Goal: Use online tool/utility

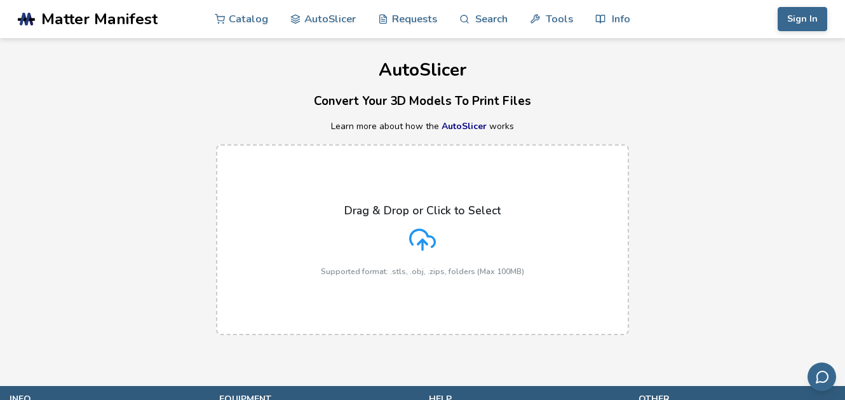
click at [486, 157] on label "Drag & Drop or Click to Select Supported format: .stls, .obj, .zips, folders (M…" at bounding box center [422, 239] width 413 height 191
click at [0, 0] on input "Drag & Drop or Click to Select Supported format: .stls, .obj, .zips, folders (M…" at bounding box center [0, 0] width 0 height 0
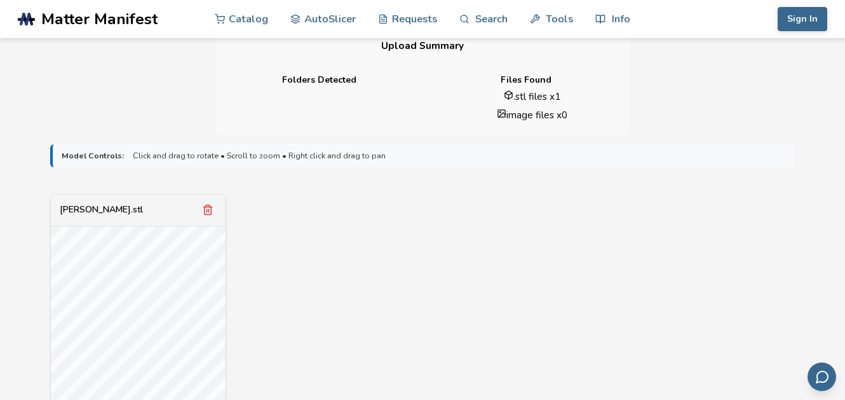
scroll to position [381, 0]
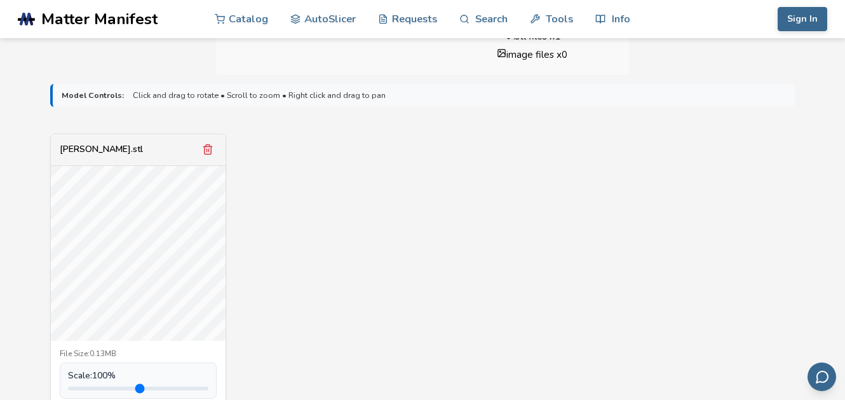
click at [198, 151] on div "[PERSON_NAME].stl" at bounding box center [138, 150] width 175 height 32
click at [196, 152] on div "[PERSON_NAME].stl" at bounding box center [138, 150] width 175 height 32
click at [206, 149] on icon "Remove model" at bounding box center [207, 149] width 11 height 11
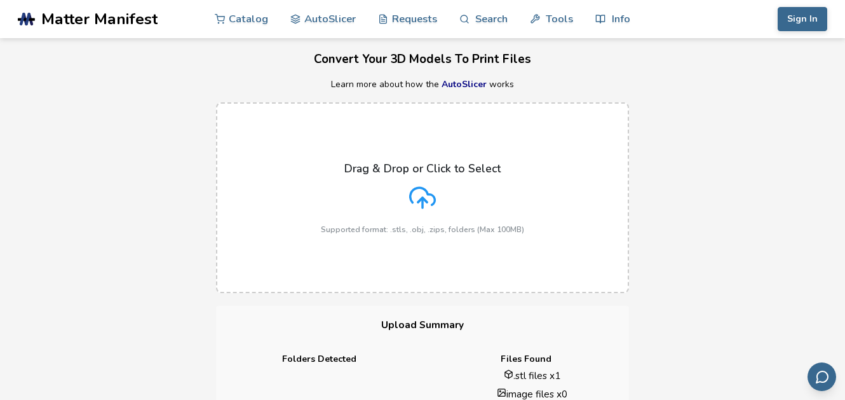
scroll to position [0, 0]
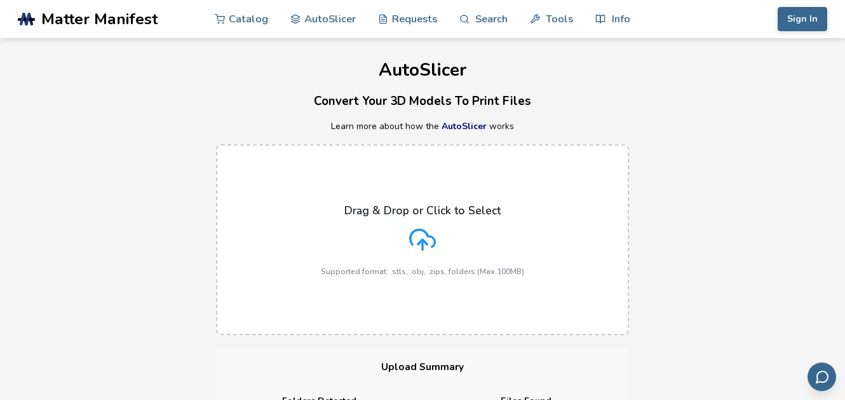
click at [417, 207] on p "Drag & Drop or Click to Select" at bounding box center [422, 210] width 156 height 13
click at [0, 0] on input "Drag & Drop or Click to Select Supported format: .stls, .obj, .zips, folders (M…" at bounding box center [0, 0] width 0 height 0
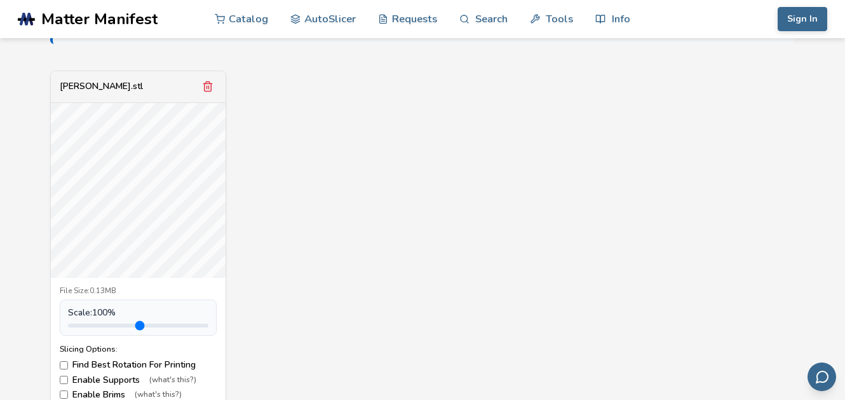
scroll to position [445, 0]
click at [209, 87] on icon "Remove model" at bounding box center [207, 85] width 11 height 11
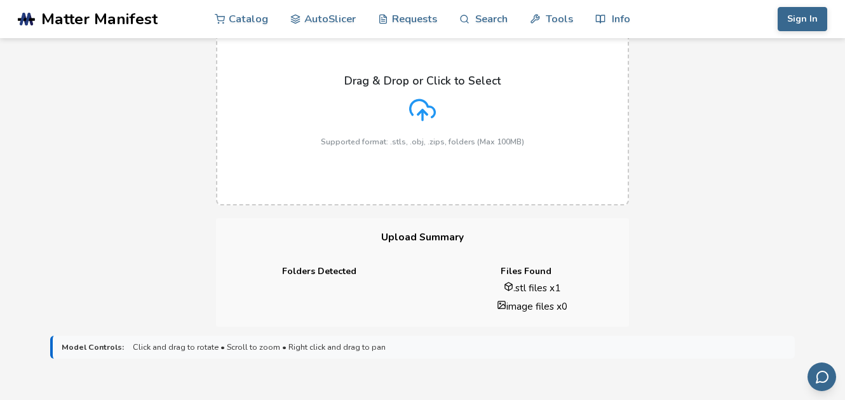
scroll to position [127, 0]
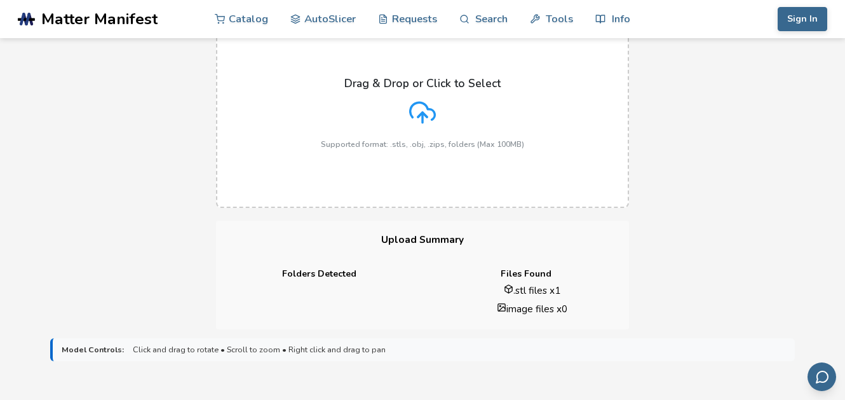
click at [415, 119] on icon at bounding box center [422, 112] width 27 height 27
click at [0, 0] on input "Drag & Drop or Click to Select Supported format: .stls, .obj, .zips, folders (M…" at bounding box center [0, 0] width 0 height 0
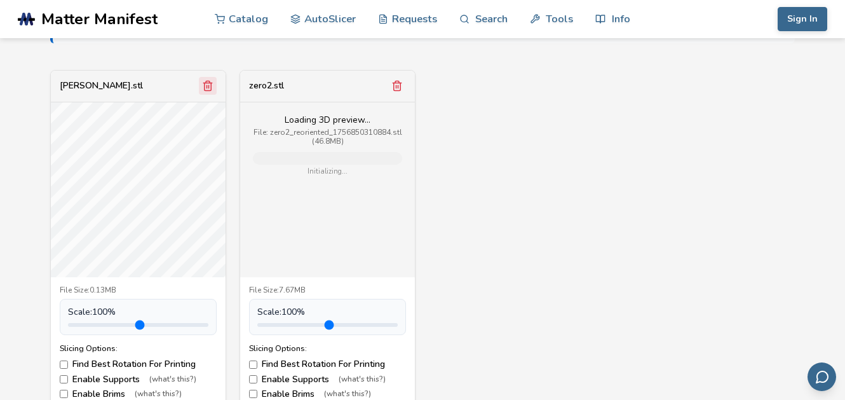
click at [201, 79] on button "Remove model" at bounding box center [208, 86] width 18 height 18
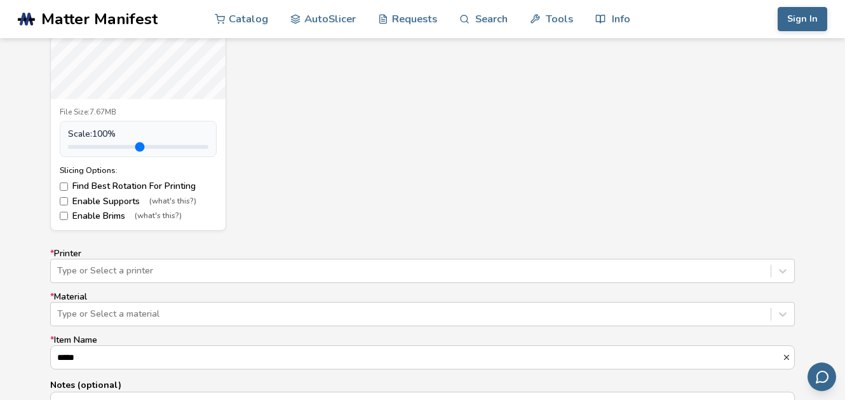
scroll to position [635, 0]
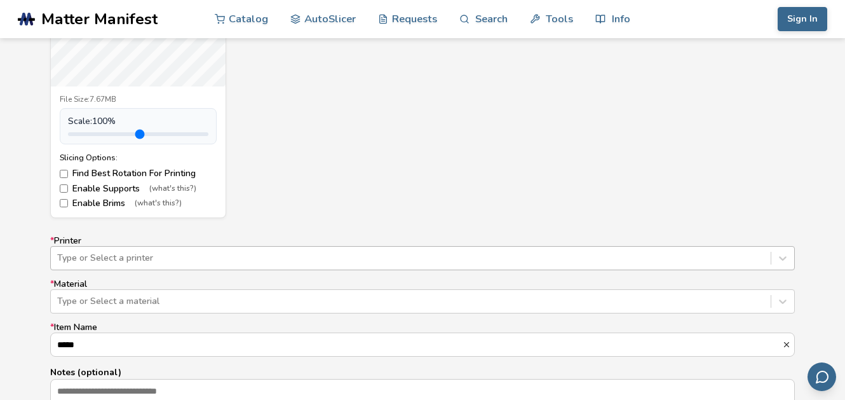
click at [188, 251] on div "Type or Select a printer" at bounding box center [422, 258] width 744 height 24
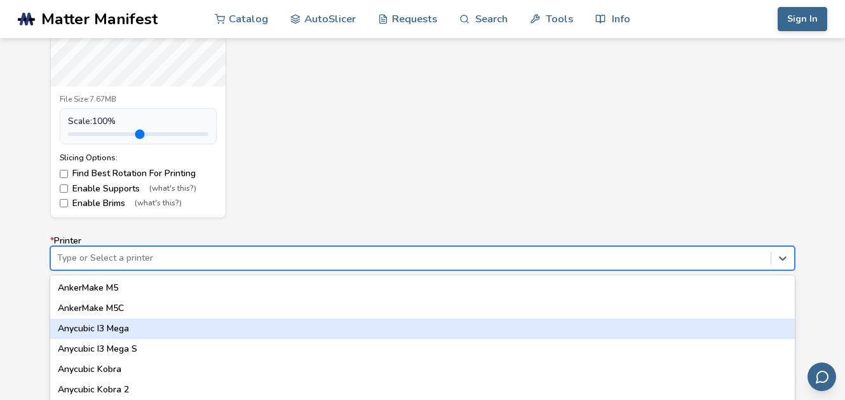
scroll to position [706, 0]
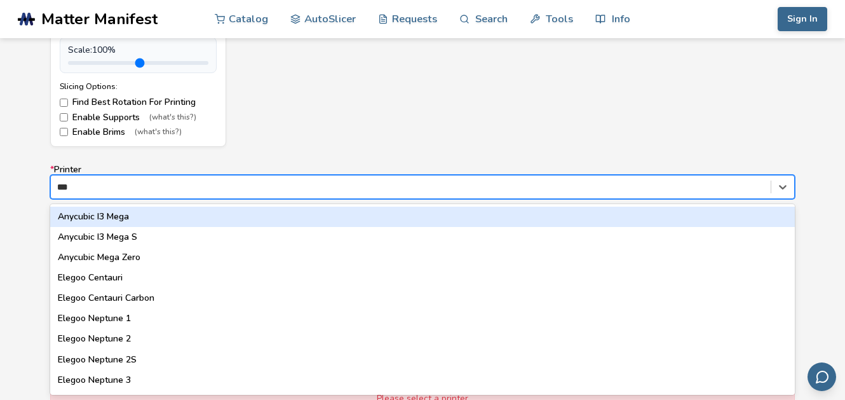
type input "****"
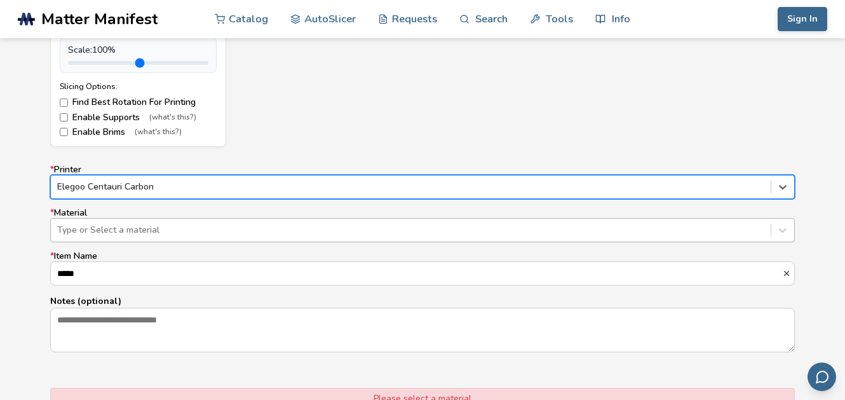
click at [174, 229] on div at bounding box center [410, 230] width 707 height 13
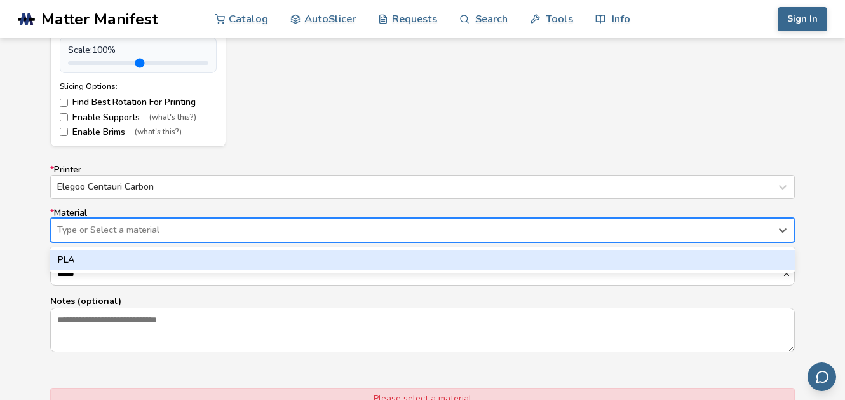
click at [112, 252] on div "PLA" at bounding box center [422, 260] width 744 height 20
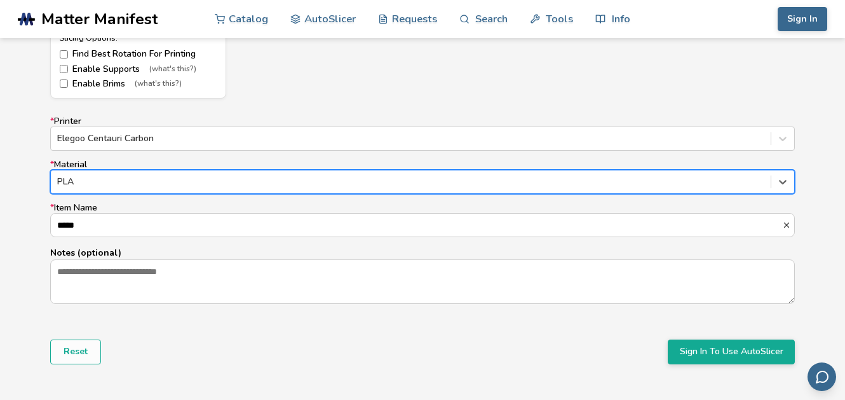
scroll to position [770, 0]
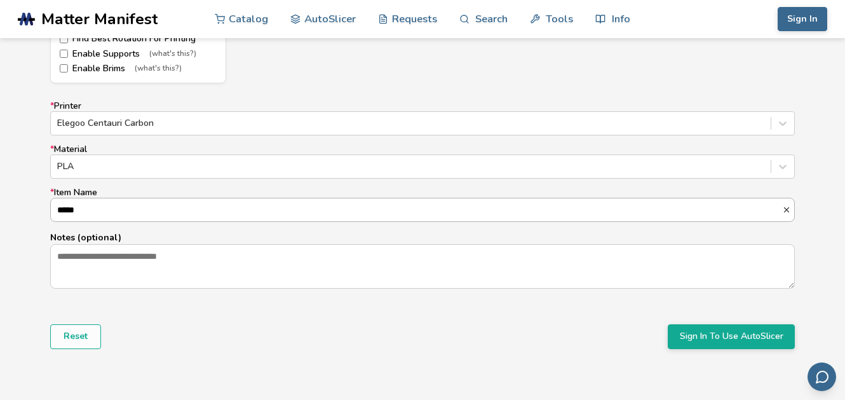
click at [132, 209] on input "*****" at bounding box center [416, 209] width 731 height 23
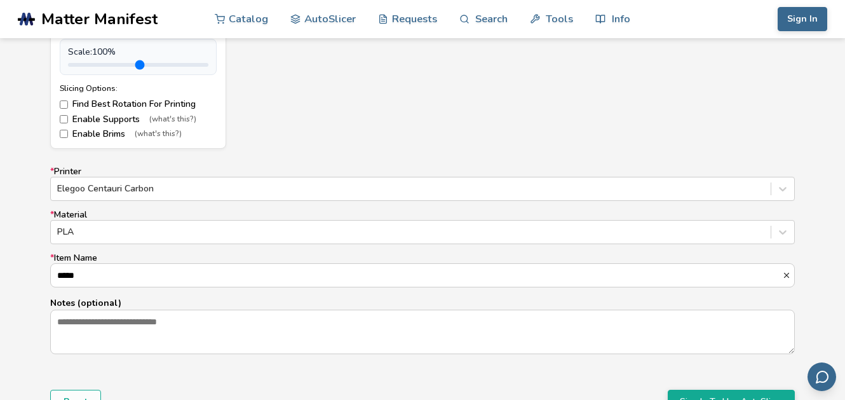
scroll to position [706, 0]
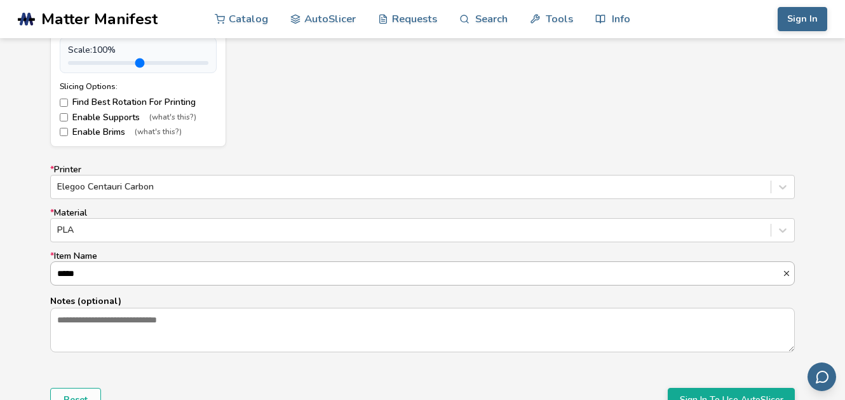
click at [107, 273] on input "*****" at bounding box center [416, 273] width 731 height 23
click at [142, 266] on input "*****" at bounding box center [416, 273] width 731 height 23
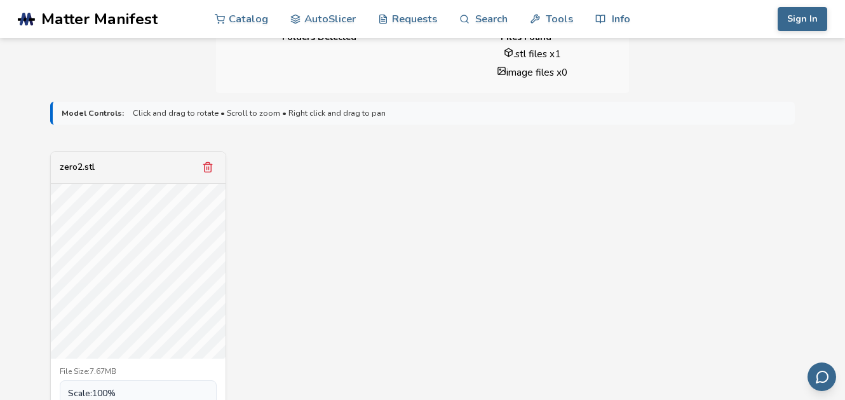
scroll to position [318, 0]
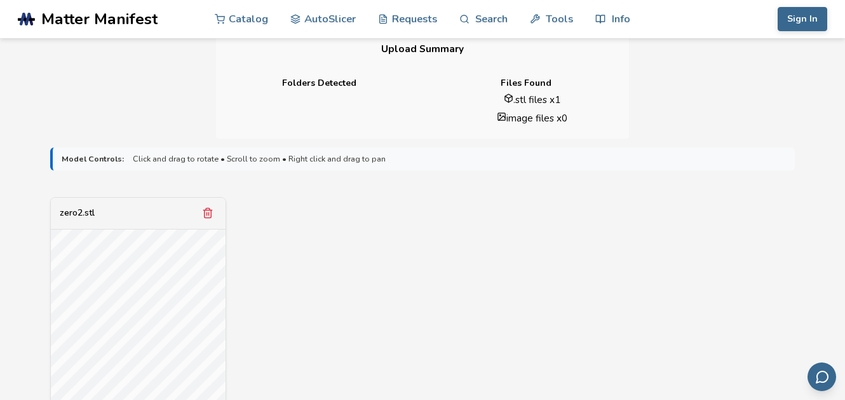
type input "**********"
click at [537, 123] on li "image files x 0" at bounding box center [532, 117] width 176 height 13
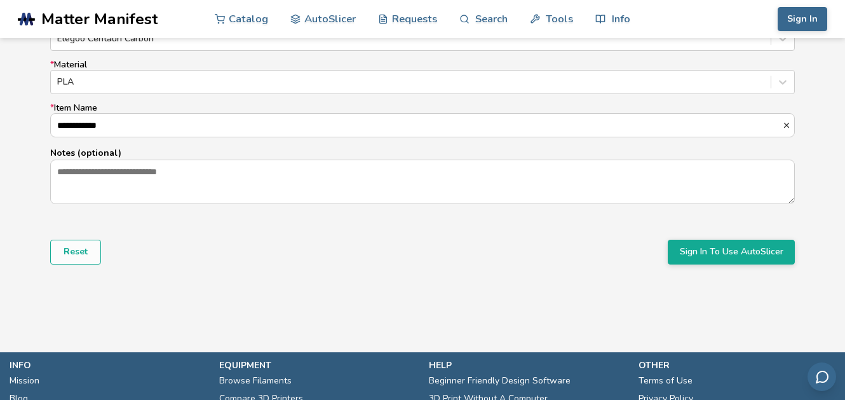
scroll to position [889, 0]
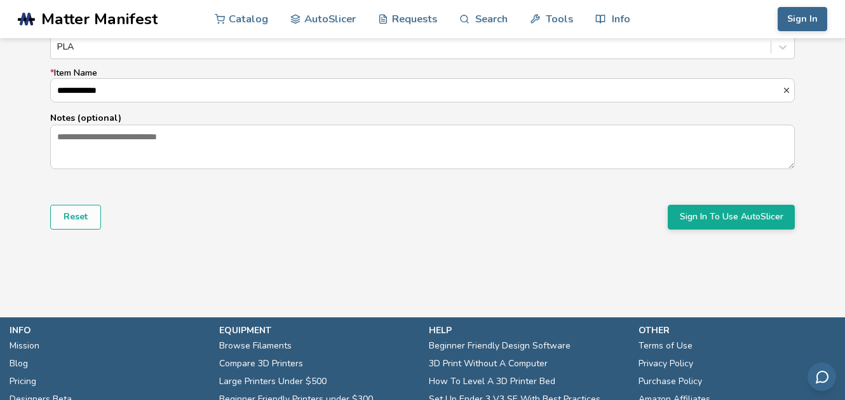
drag, startPoint x: 702, startPoint y: 217, endPoint x: 649, endPoint y: 227, distance: 53.8
click at [649, 227] on div "Reset Sign In To Use AutoSlicer" at bounding box center [422, 217] width 744 height 24
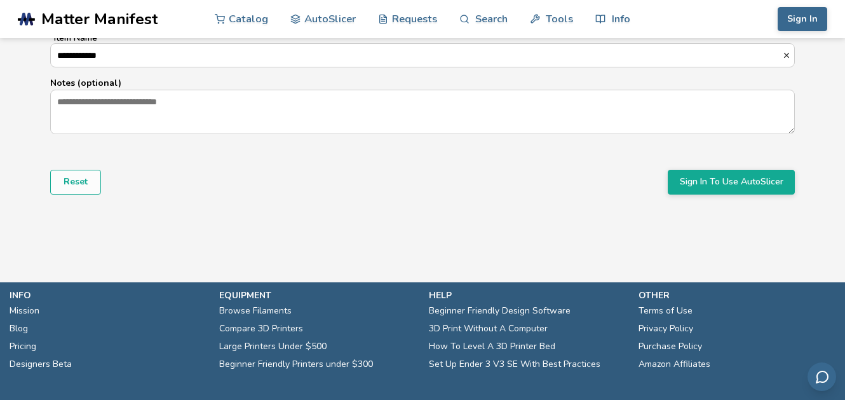
scroll to position [726, 0]
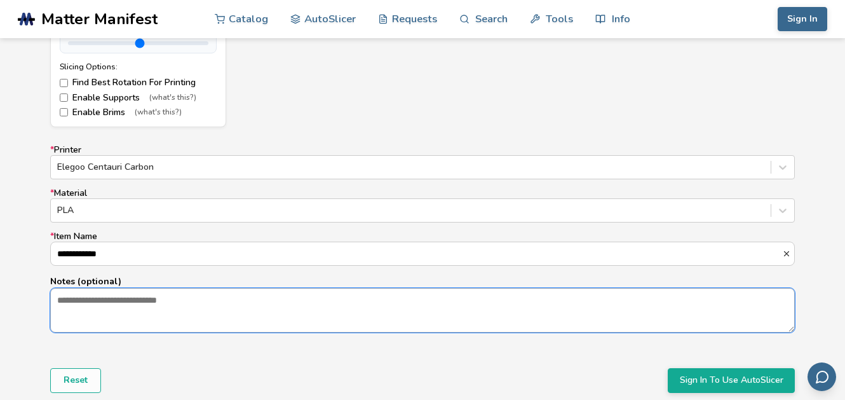
click at [213, 295] on textarea "Notes (optional)" at bounding box center [422, 309] width 743 height 43
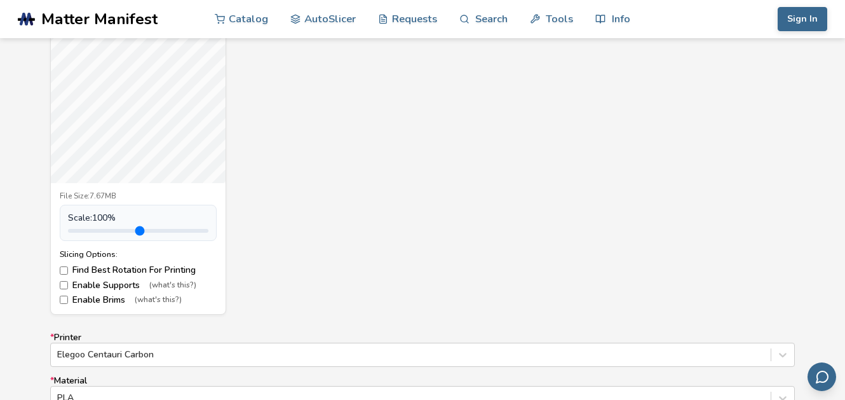
scroll to position [536, 0]
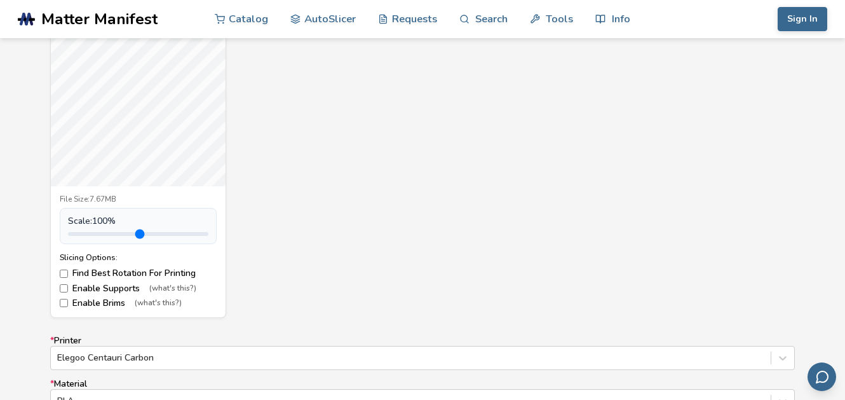
click at [103, 288] on label "Enable Supports (what's this?)" at bounding box center [138, 288] width 157 height 10
click at [102, 305] on label "Enable Brims (what's this?)" at bounding box center [138, 303] width 157 height 10
type input "*"
drag, startPoint x: 162, startPoint y: 238, endPoint x: 97, endPoint y: 235, distance: 64.8
click at [97, 235] on input "range" at bounding box center [138, 234] width 140 height 4
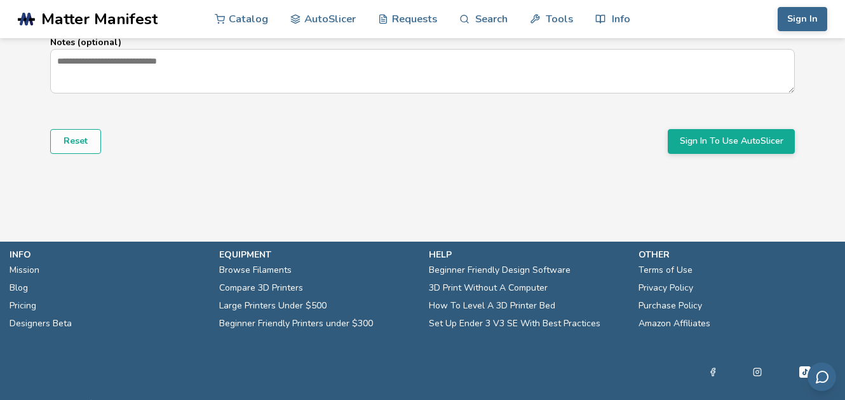
scroll to position [980, 0]
